Goal: Task Accomplishment & Management: Manage account settings

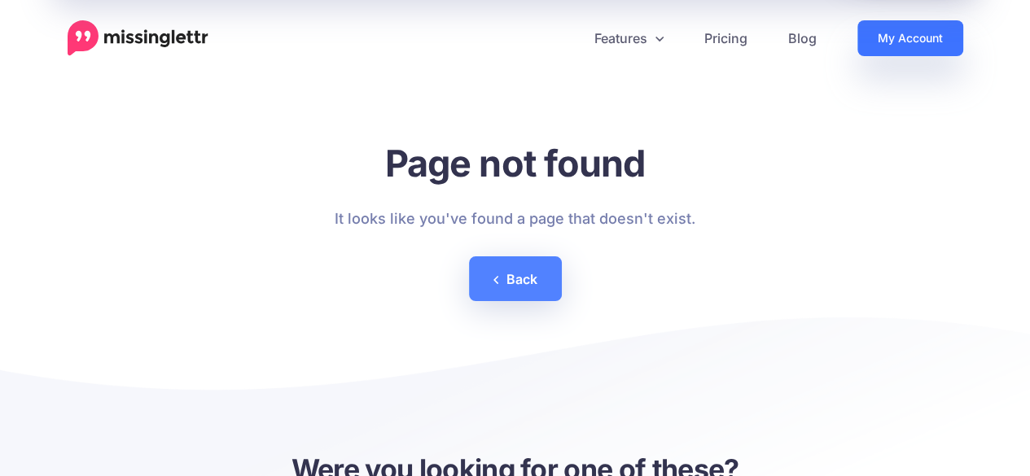
click at [894, 44] on link "My Account" at bounding box center [910, 38] width 106 height 36
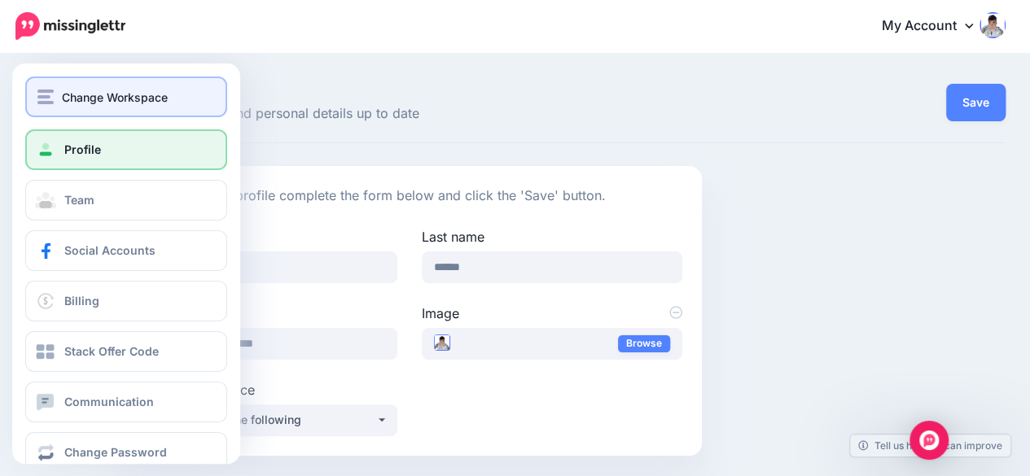
click at [64, 97] on span "Change Workspace" at bounding box center [115, 97] width 106 height 19
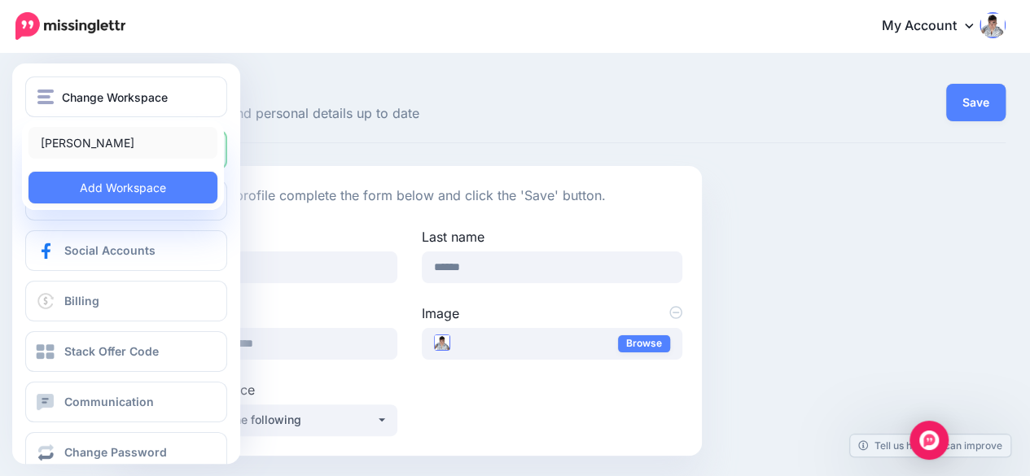
click at [77, 136] on link "[PERSON_NAME]" at bounding box center [122, 143] width 189 height 32
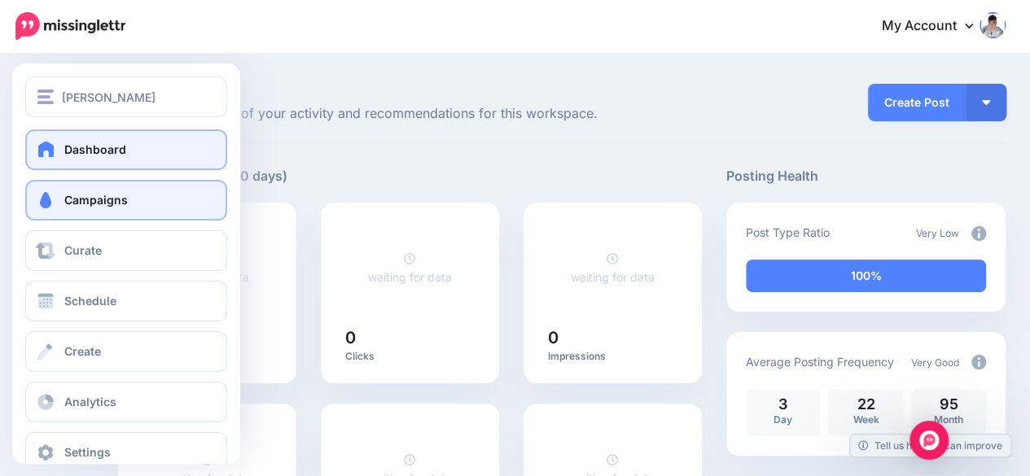
click at [72, 196] on span "Campaigns" at bounding box center [95, 200] width 63 height 14
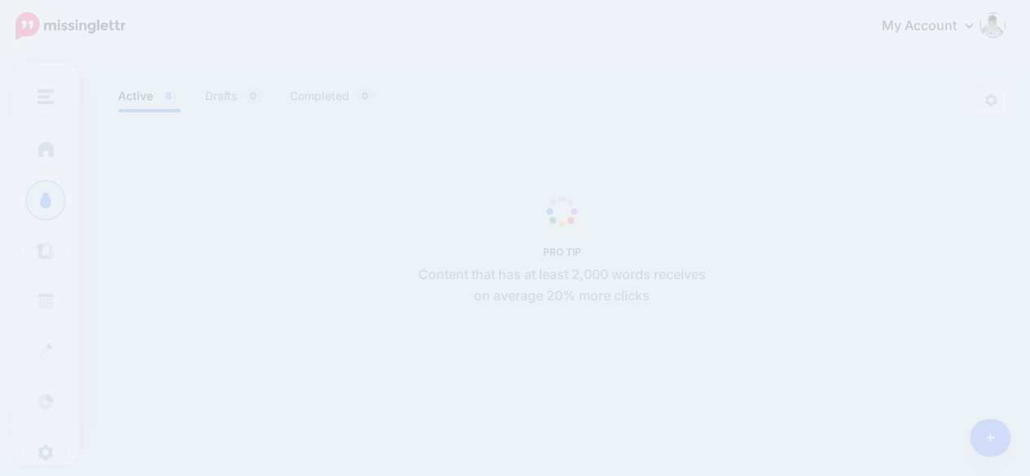
scroll to position [81, 0]
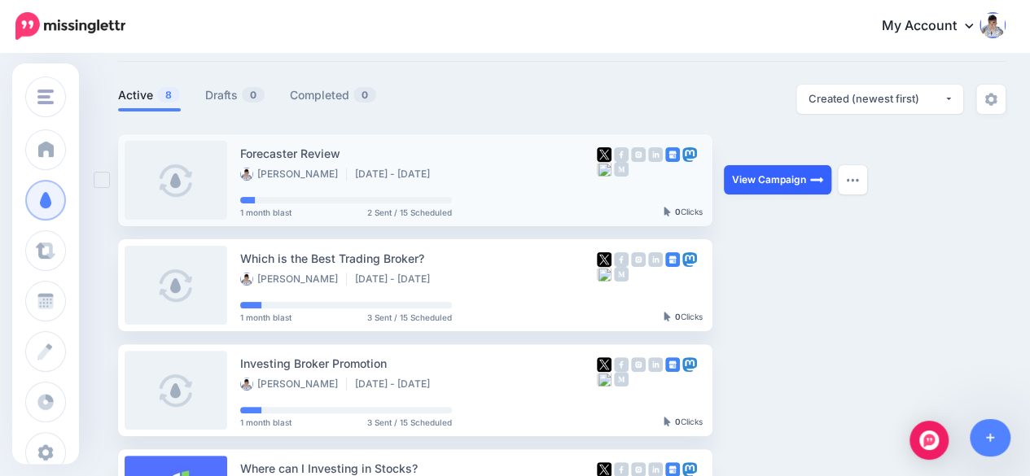
click at [773, 175] on link "View Campaign" at bounding box center [777, 179] width 107 height 29
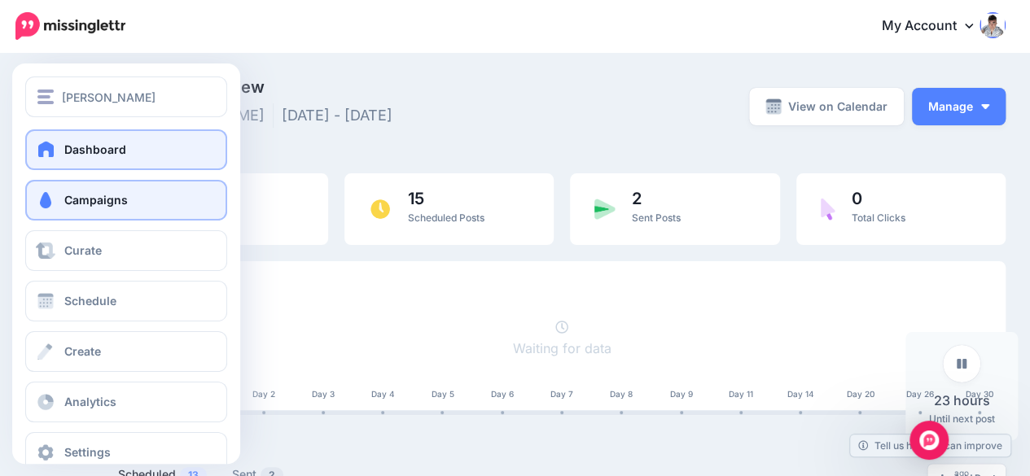
click at [50, 147] on span at bounding box center [46, 149] width 21 height 16
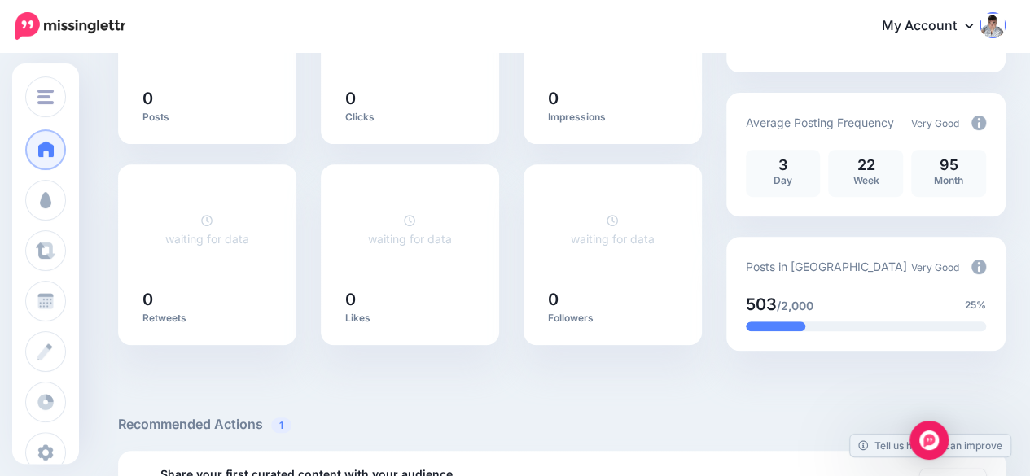
scroll to position [244, 0]
